Goal: Navigation & Orientation: Find specific page/section

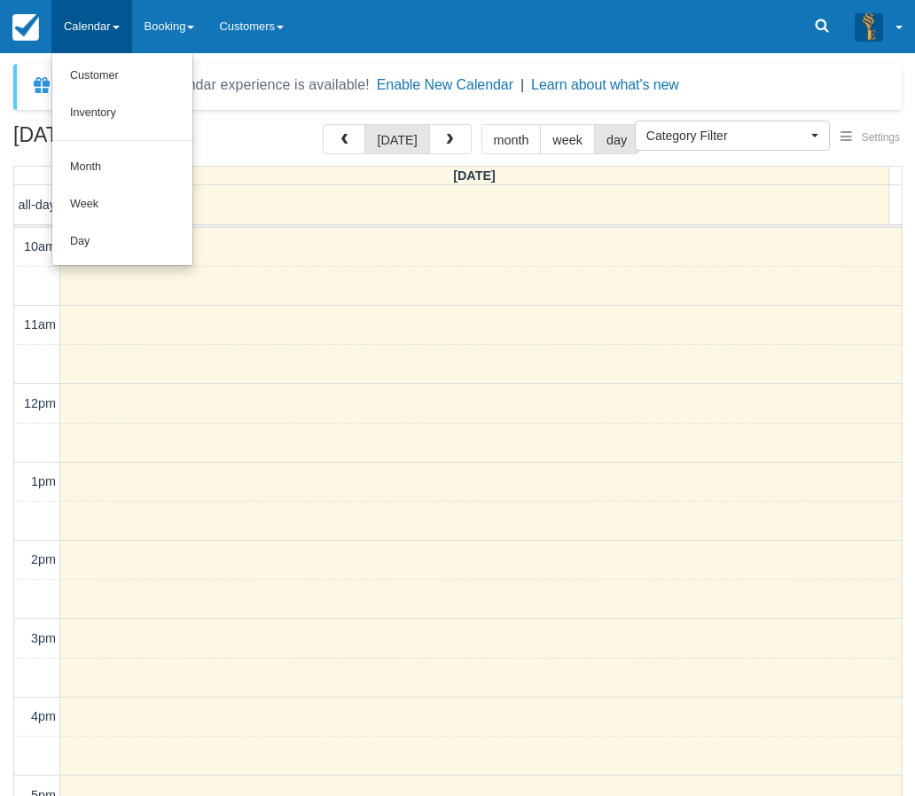
select select
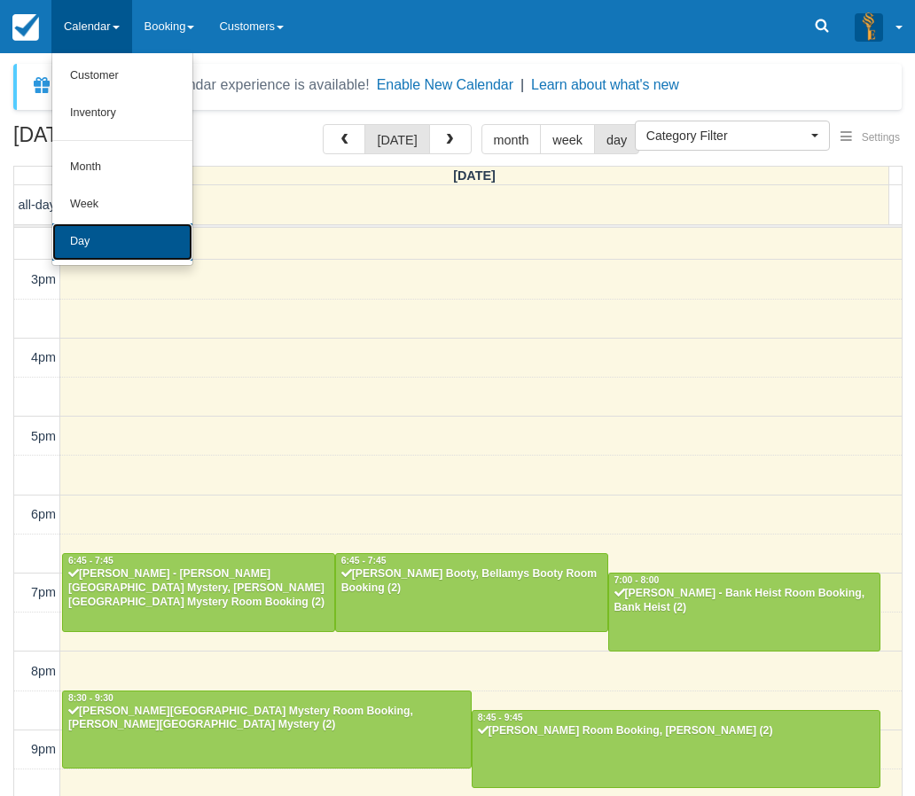
click at [83, 237] on link "Day" at bounding box center [122, 241] width 140 height 37
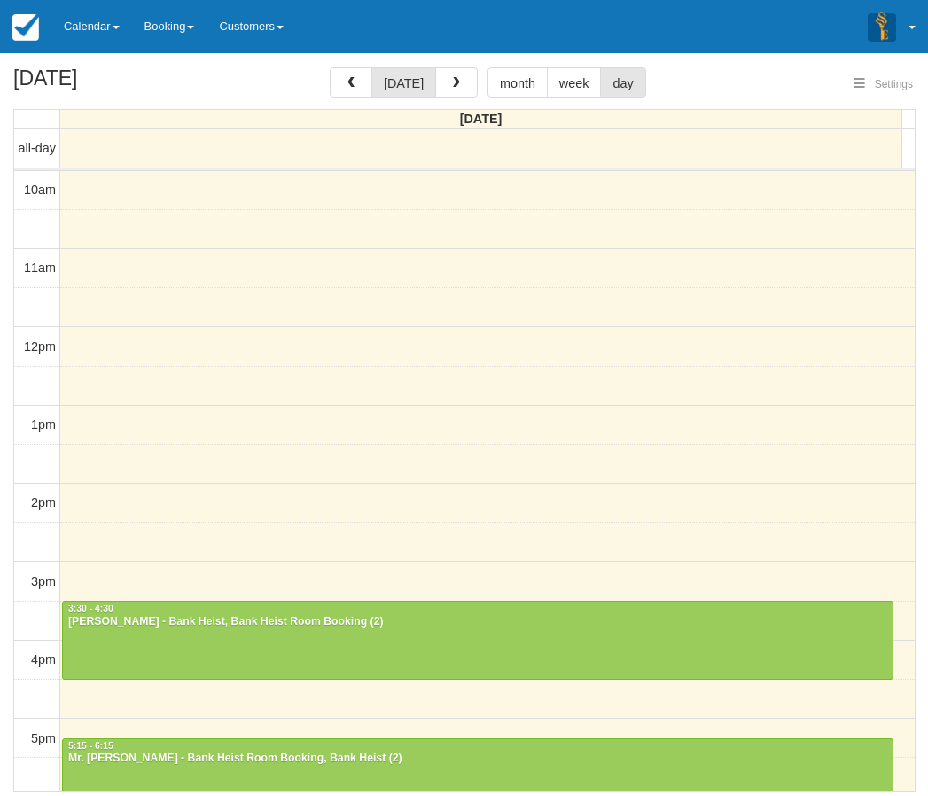
select select
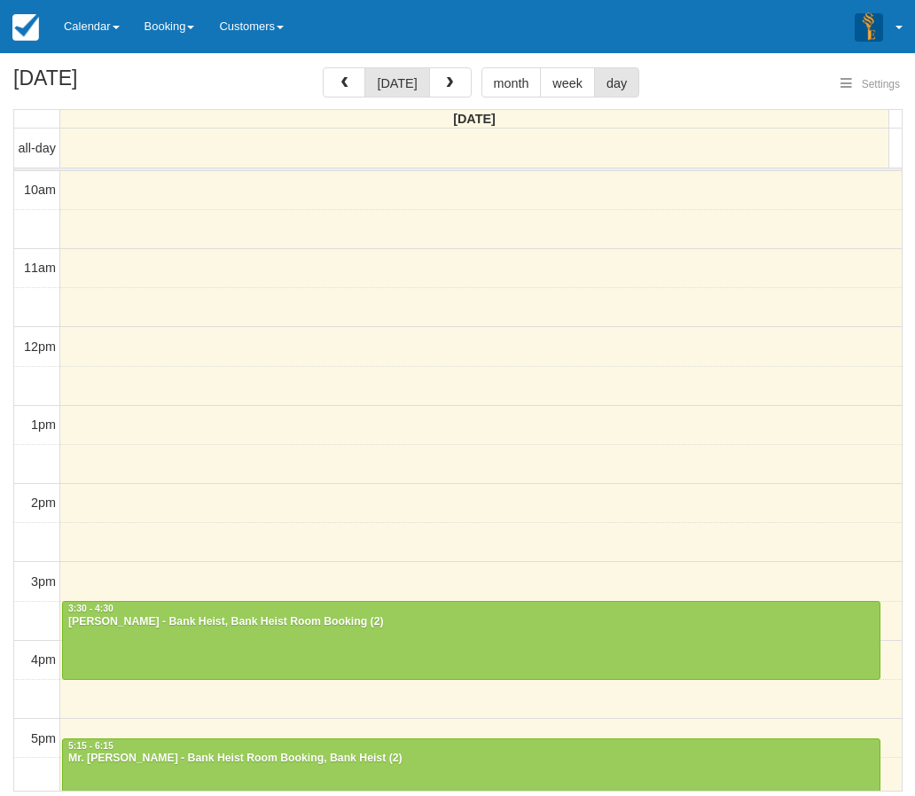
select select
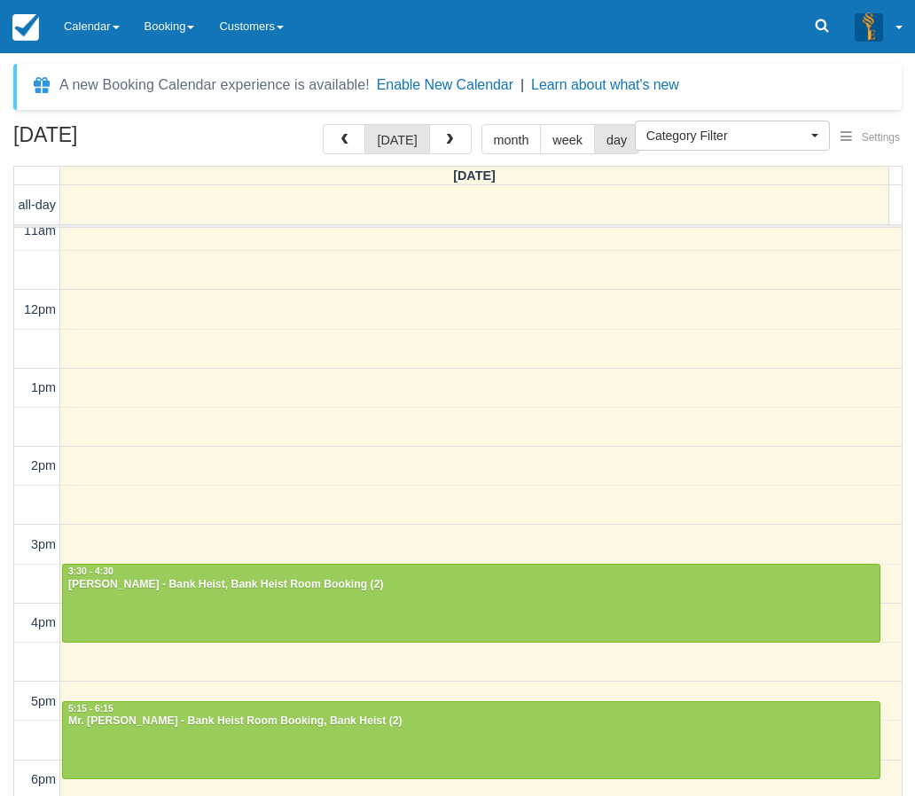
scroll to position [355, 0]
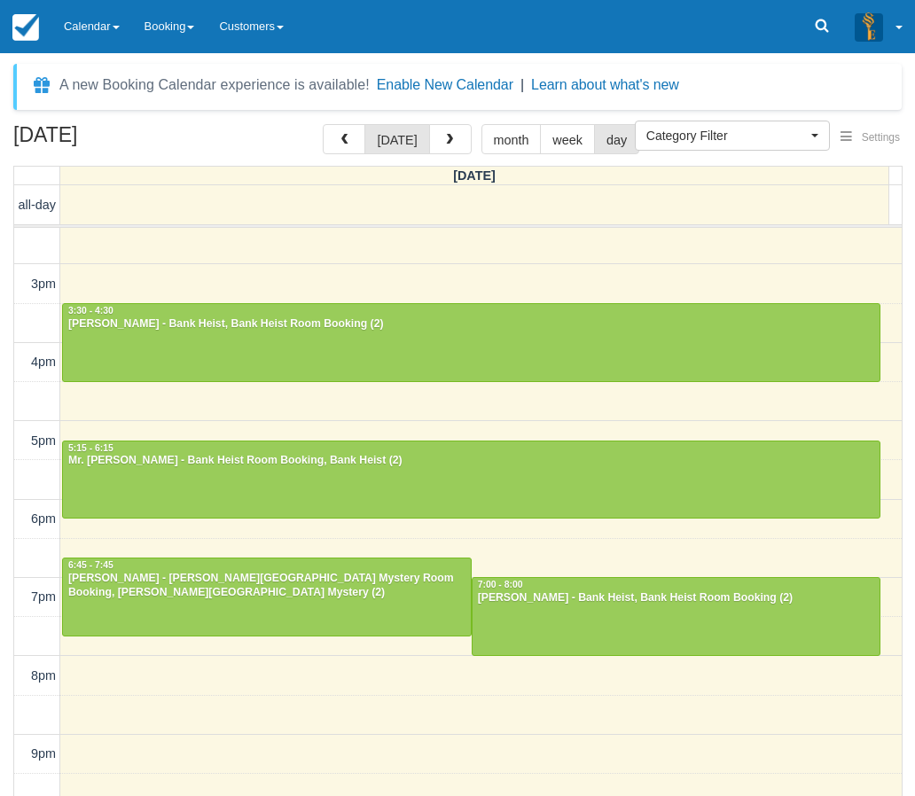
click at [395, 253] on div "10am 11am 12pm 1pm 2pm 3pm 4pm 5pm 6pm 7pm 8pm 9pm 10pm 3:30 - 4:30 Holly Rayne…" at bounding box center [458, 362] width 888 height 979
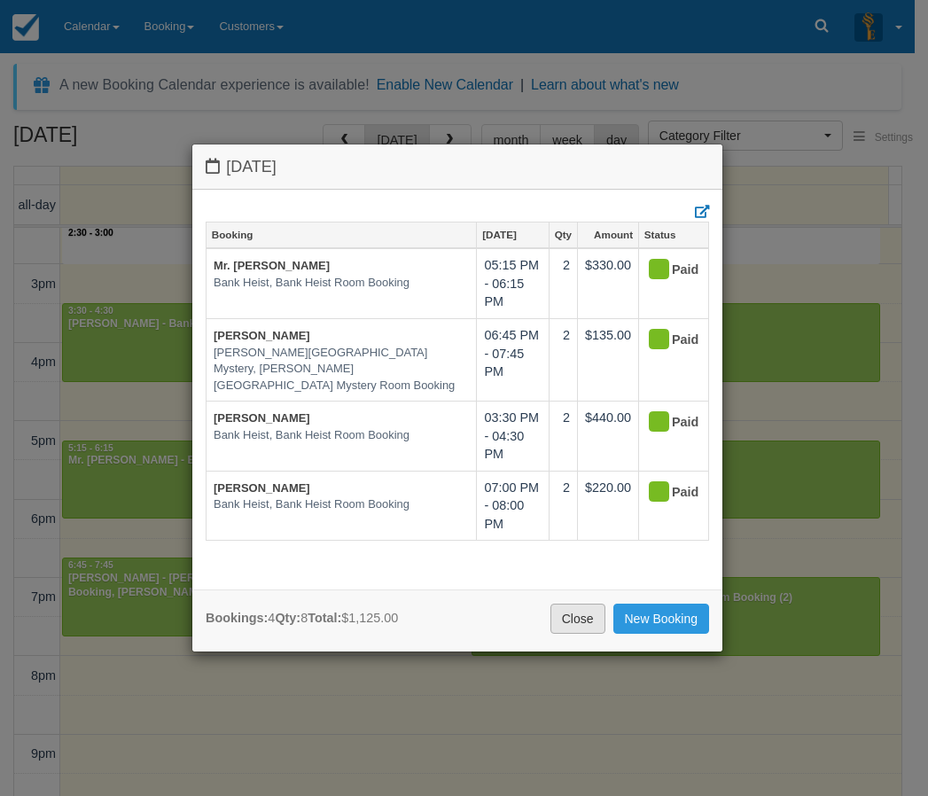
click at [583, 621] on link "Close" at bounding box center [578, 619] width 55 height 30
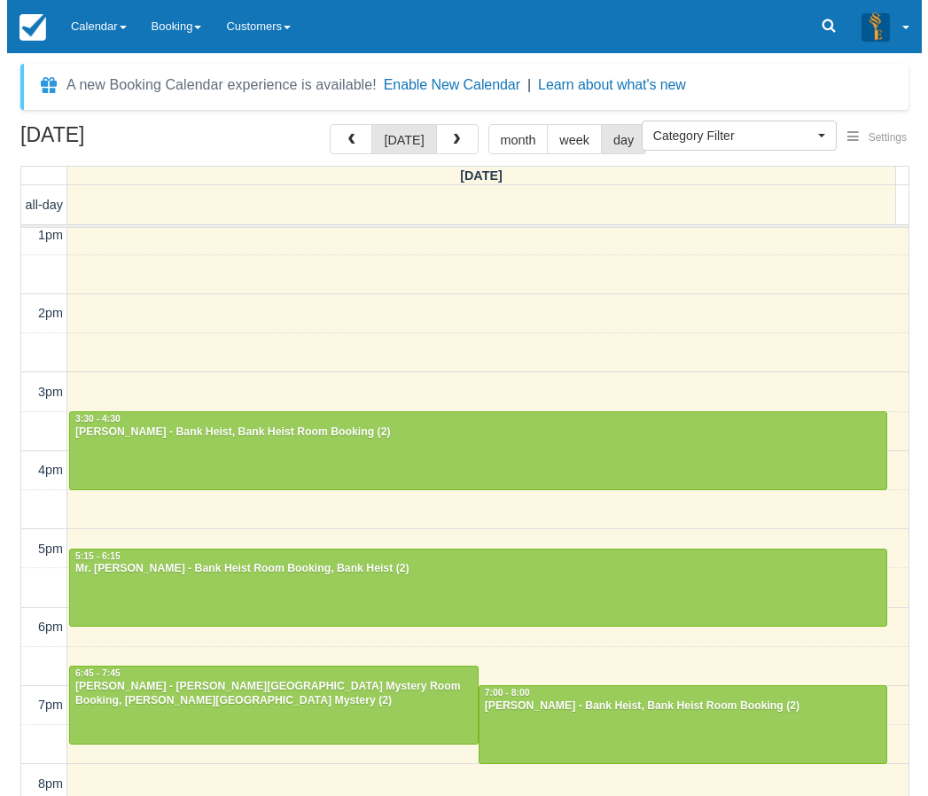
scroll to position [0, 0]
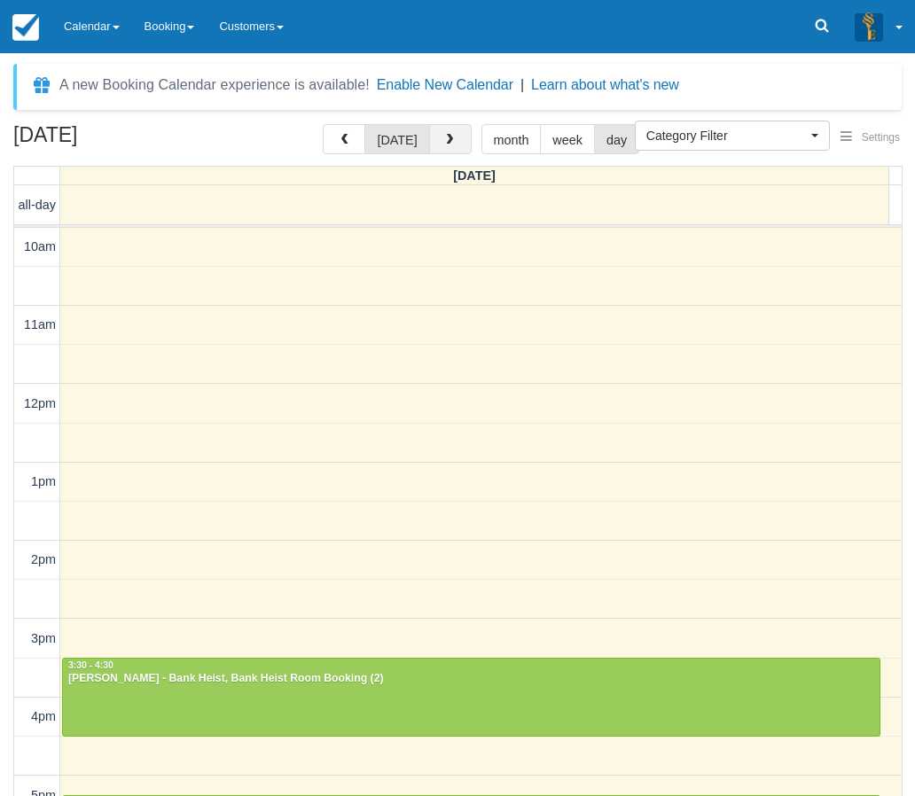
click at [448, 141] on span "button" at bounding box center [449, 140] width 12 height 12
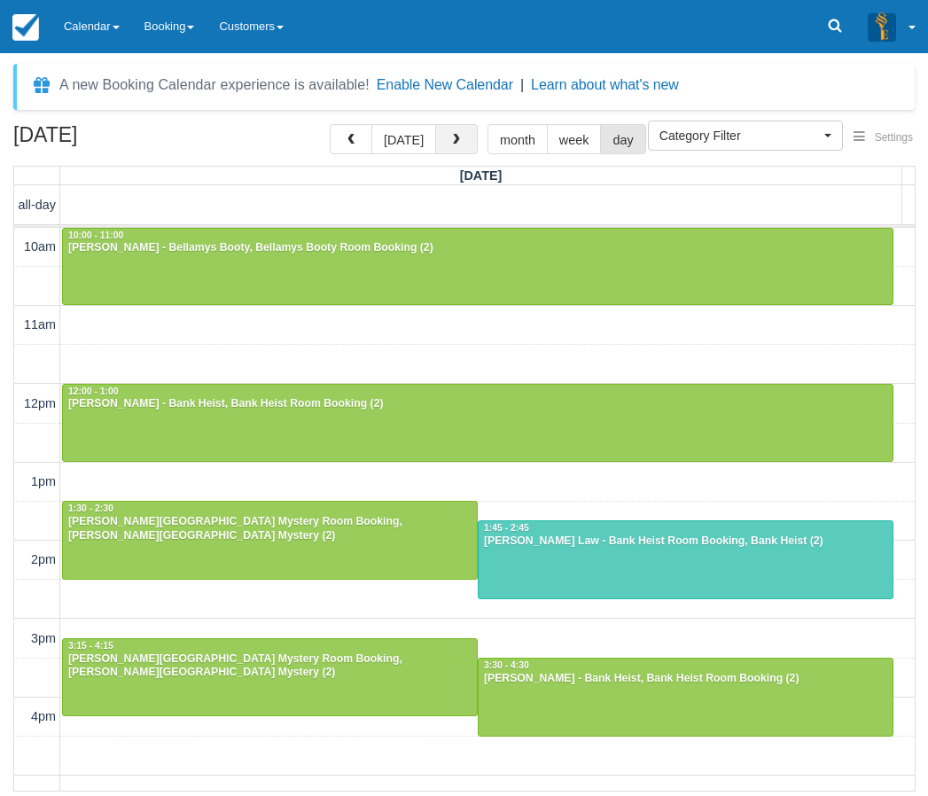
click at [458, 144] on span "button" at bounding box center [456, 140] width 12 height 12
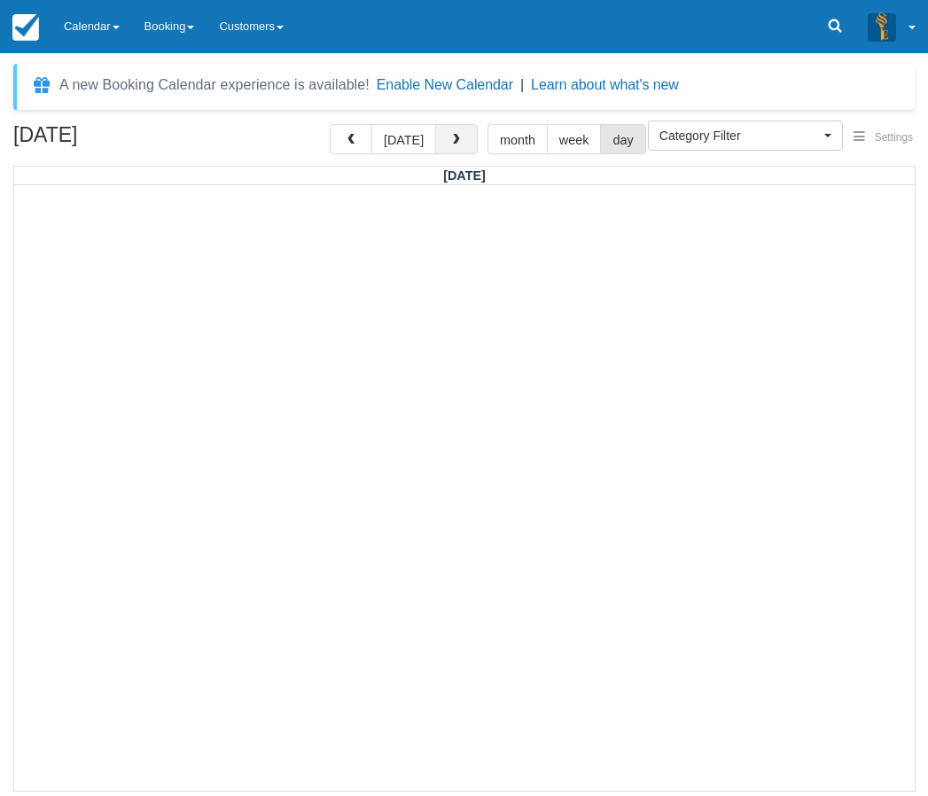
click at [457, 143] on span "button" at bounding box center [456, 140] width 12 height 12
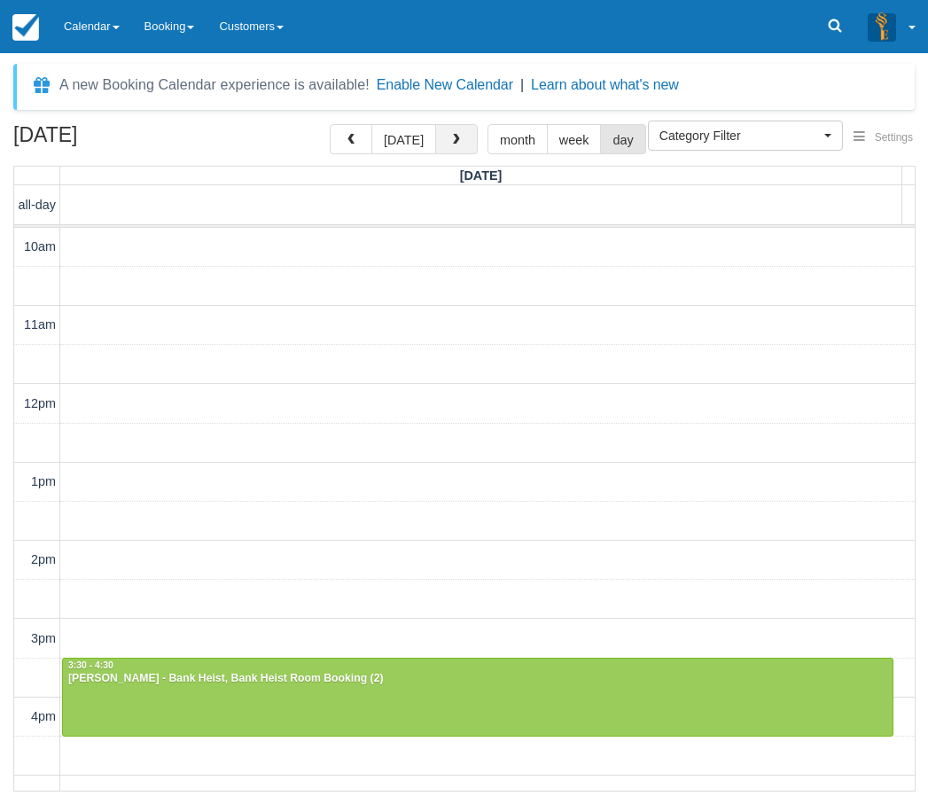
click at [457, 143] on span "button" at bounding box center [456, 140] width 12 height 12
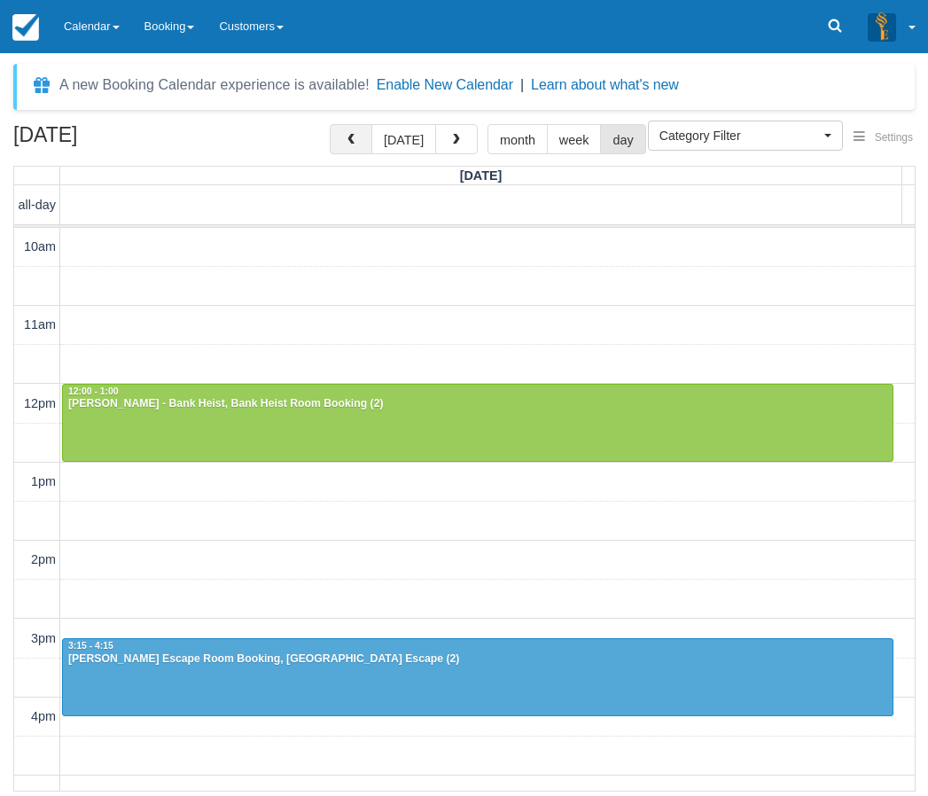
click at [357, 140] on span "button" at bounding box center [351, 140] width 12 height 12
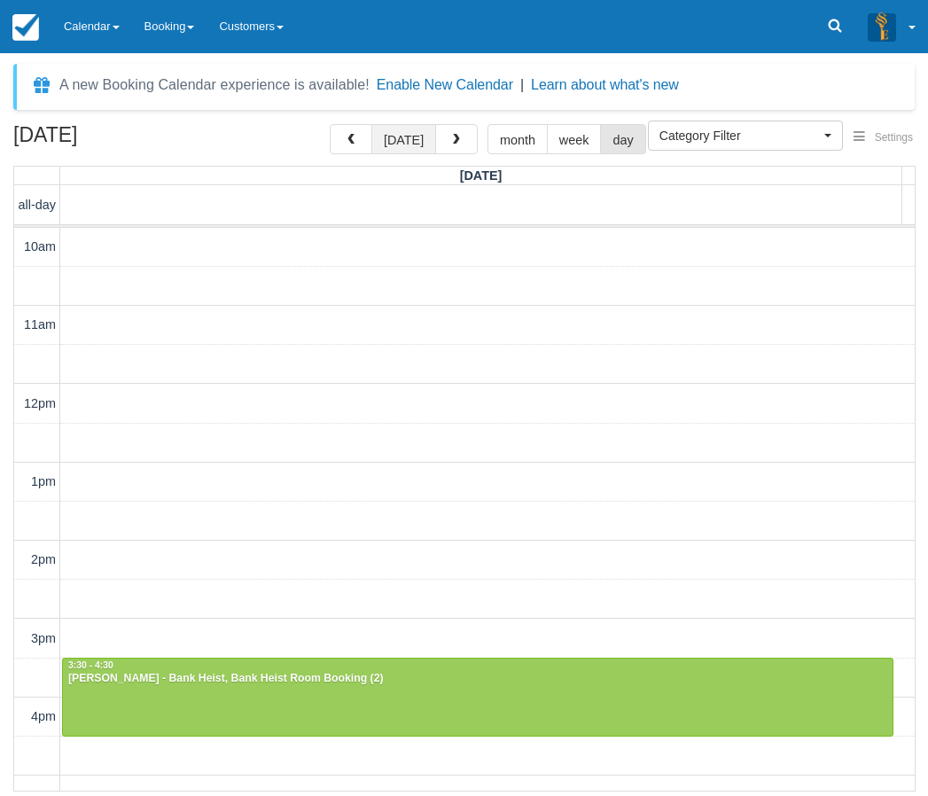
click at [432, 133] on button "[DATE]" at bounding box center [404, 139] width 65 height 30
